Goal: Task Accomplishment & Management: Use online tool/utility

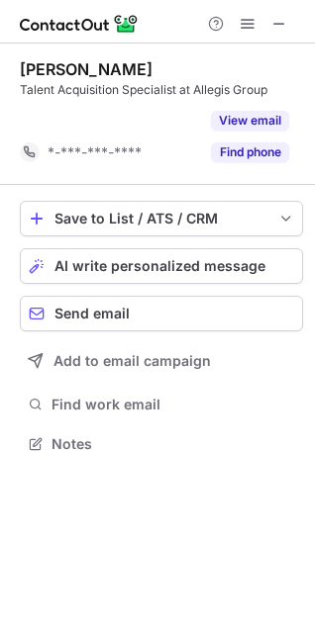
scroll to position [399, 315]
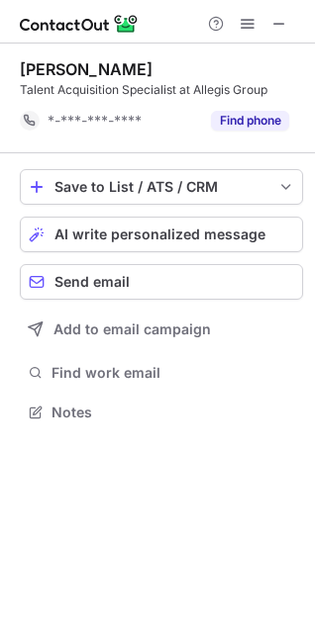
click at [281, 19] on span at bounding box center [279, 24] width 16 height 16
click at [275, 25] on span at bounding box center [279, 24] width 16 height 16
